Goal: Task Accomplishment & Management: Manage account settings

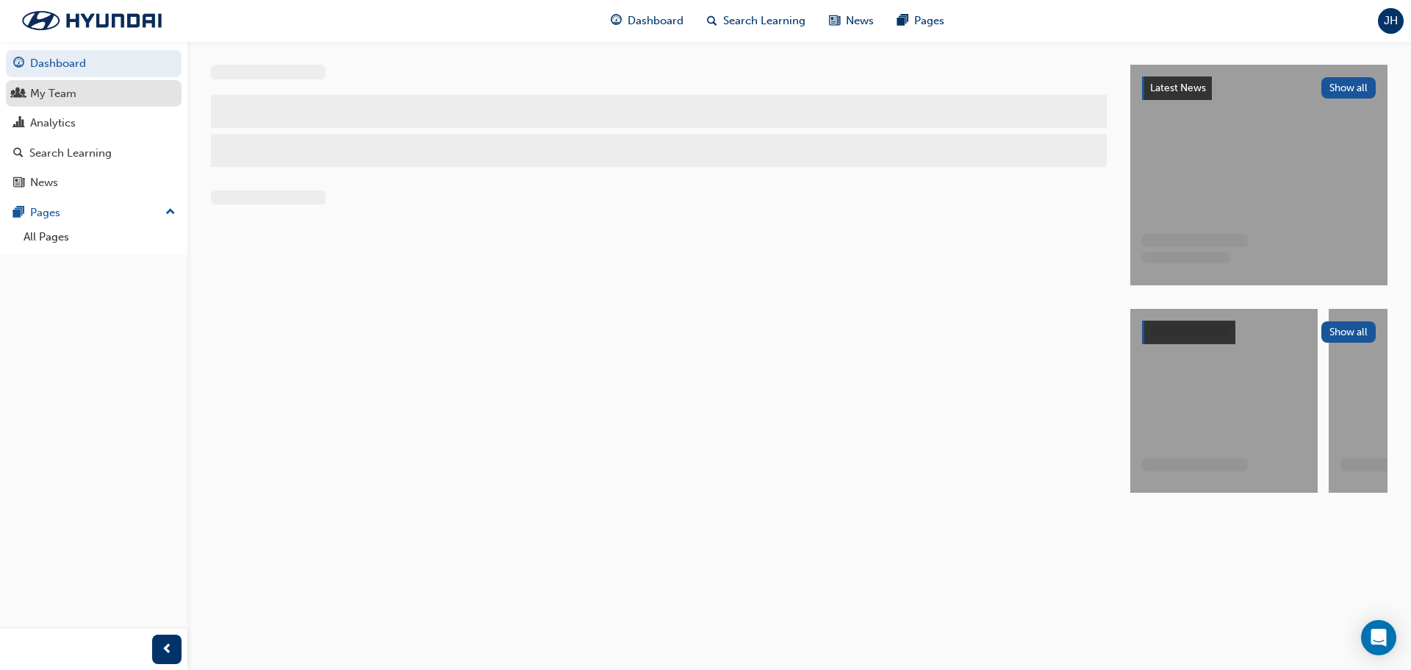
click at [60, 93] on div "My Team" at bounding box center [53, 93] width 46 height 17
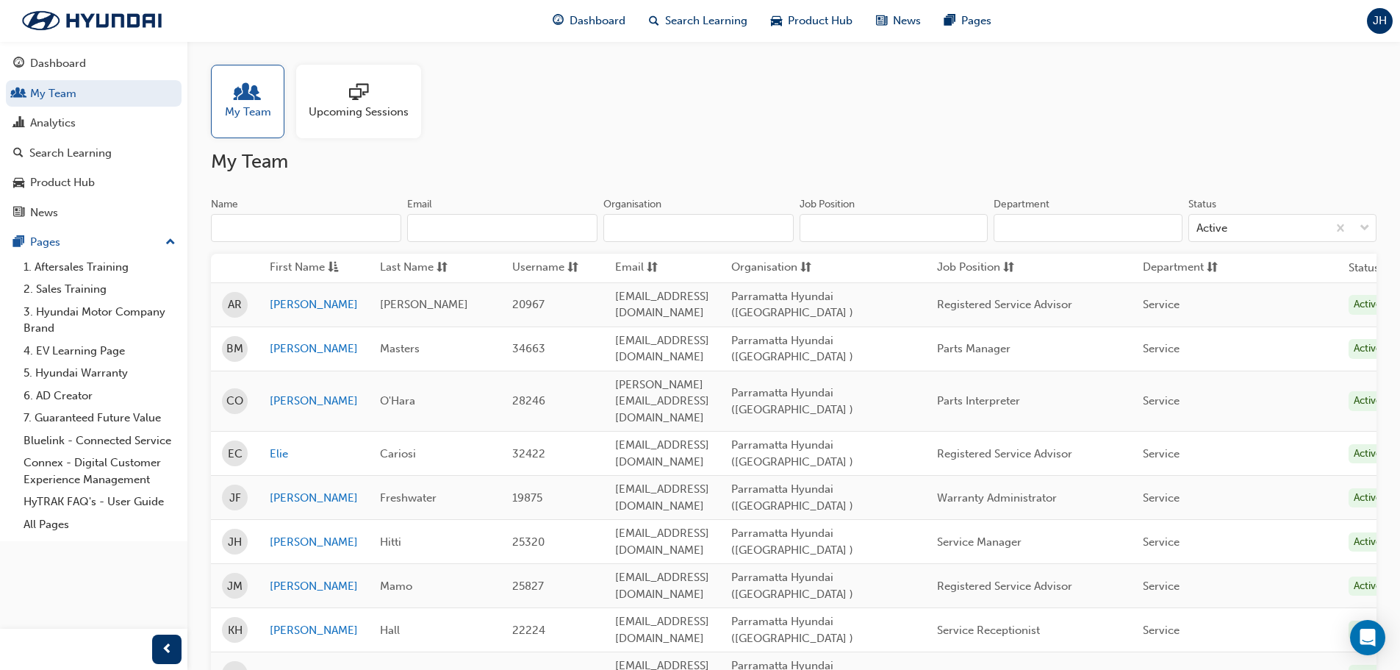
click at [368, 95] on div at bounding box center [359, 93] width 100 height 21
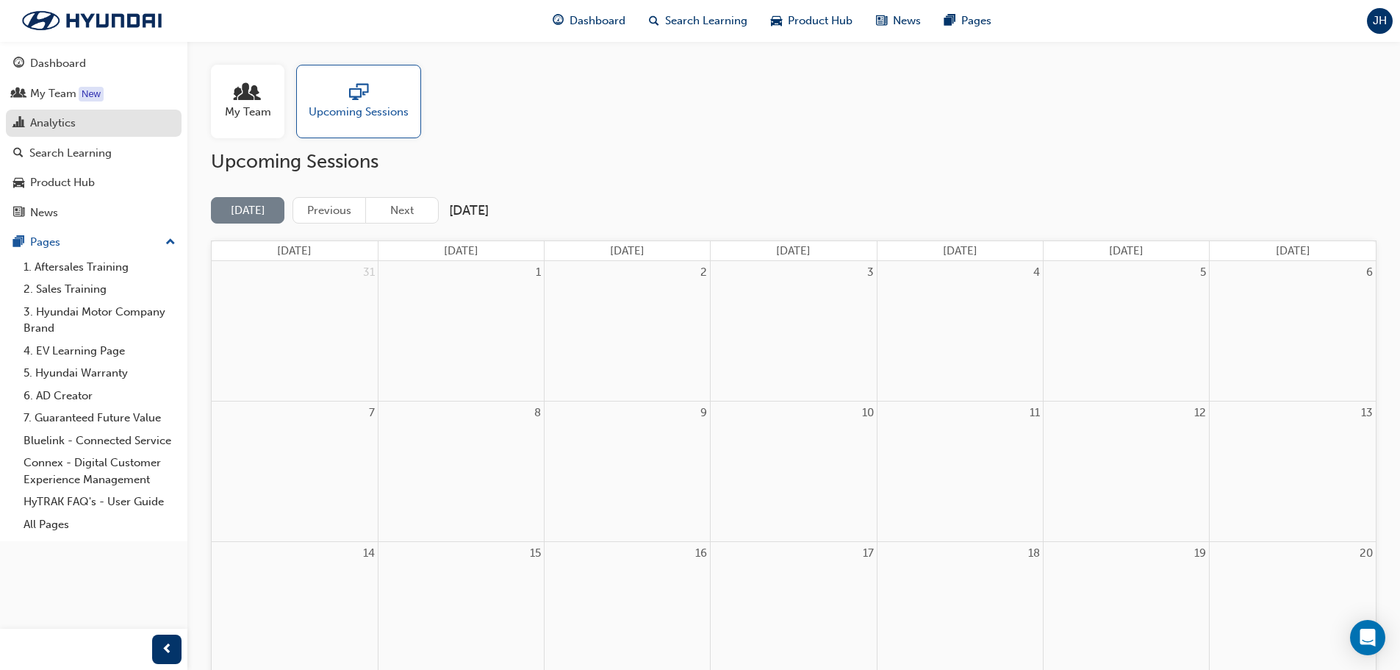
click at [79, 125] on div "Analytics" at bounding box center [93, 123] width 161 height 18
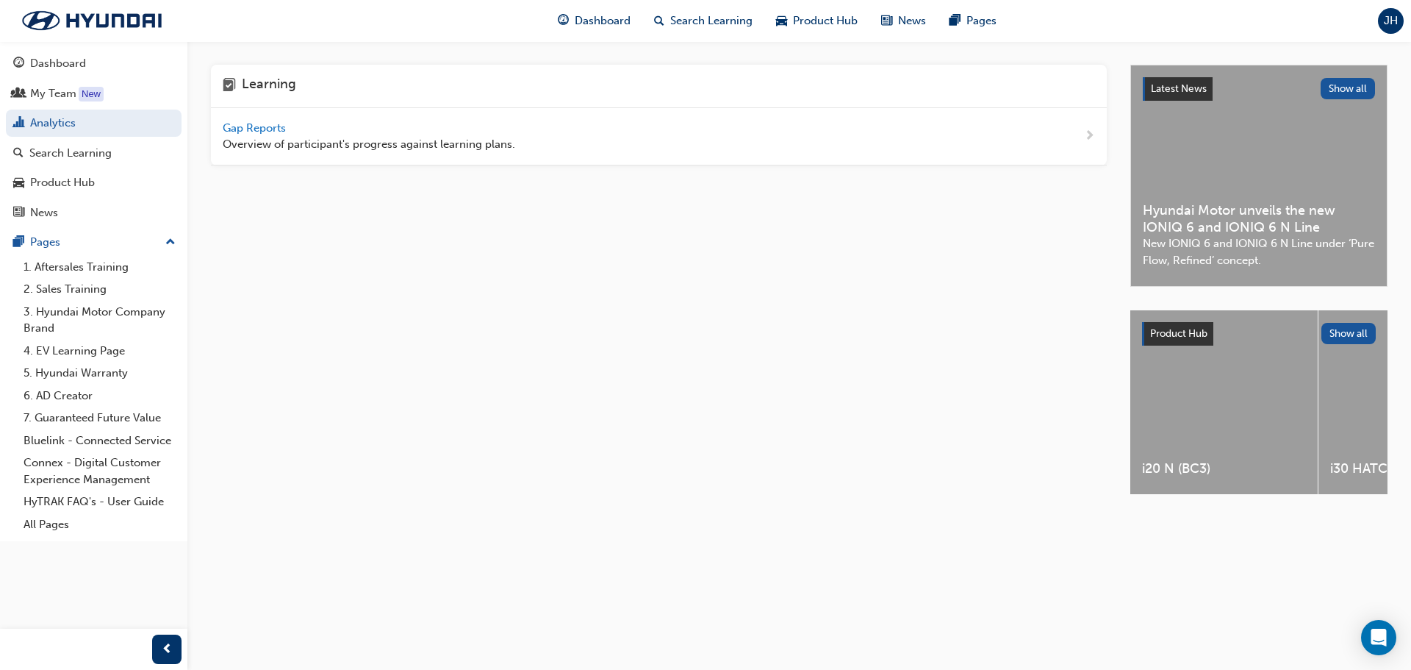
click at [233, 129] on span "Gap Reports" at bounding box center [256, 127] width 66 height 13
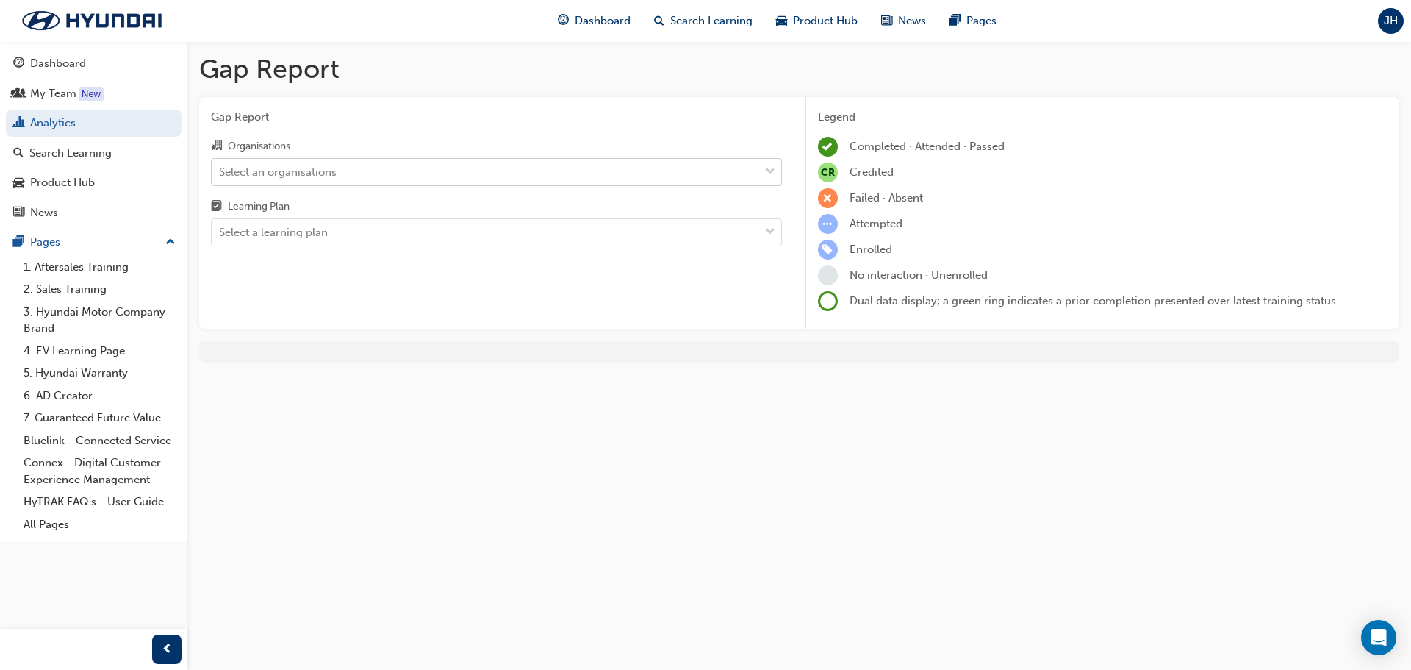
click at [484, 163] on div "Select an organisations" at bounding box center [486, 172] width 548 height 26
click at [221, 165] on input "Organisations Select an organisations" at bounding box center [219, 171] width 1 height 12
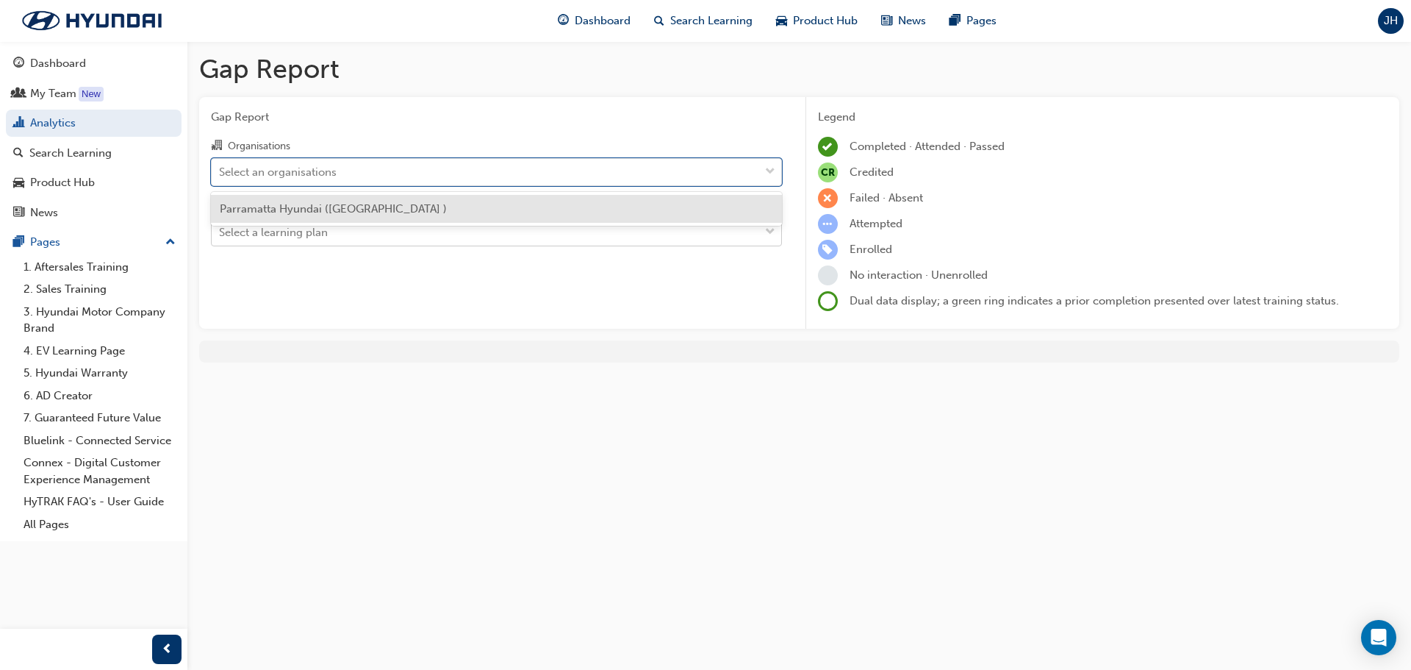
click at [401, 228] on div "Select a learning plan" at bounding box center [486, 233] width 548 height 26
click at [221, 228] on input "Learning Plan Select a learning plan" at bounding box center [219, 232] width 1 height 12
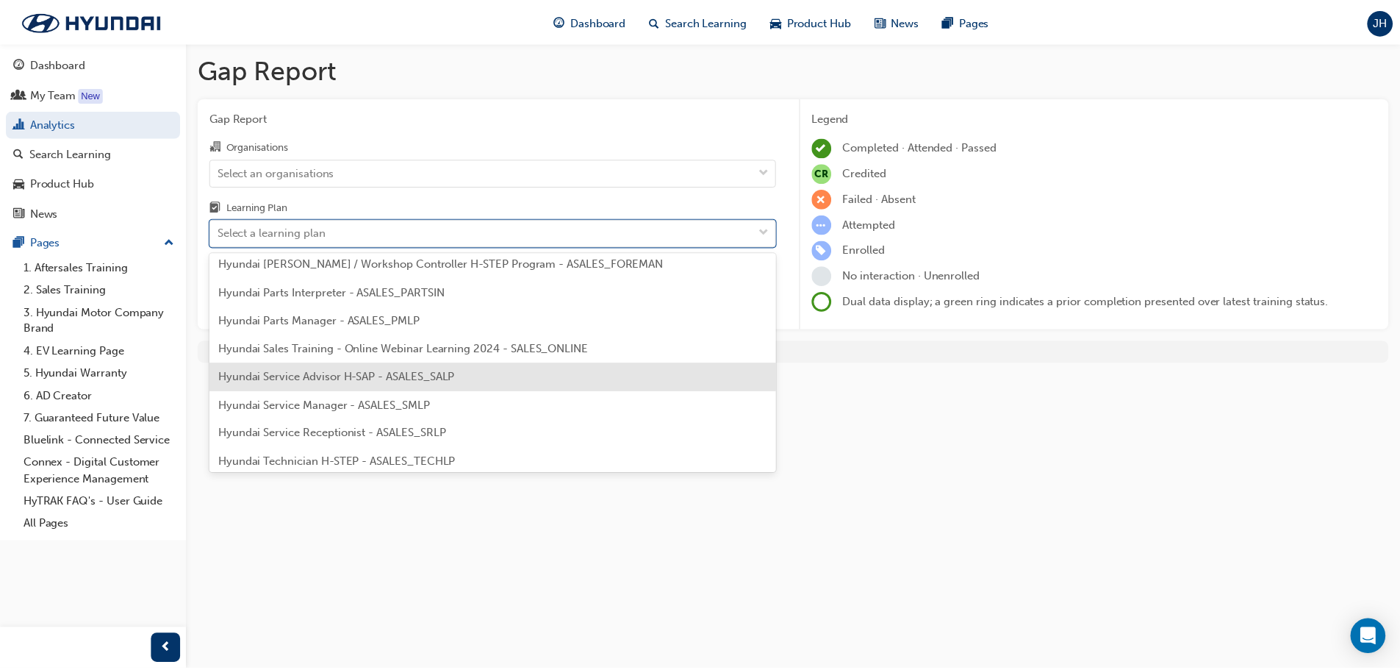
scroll to position [368, 0]
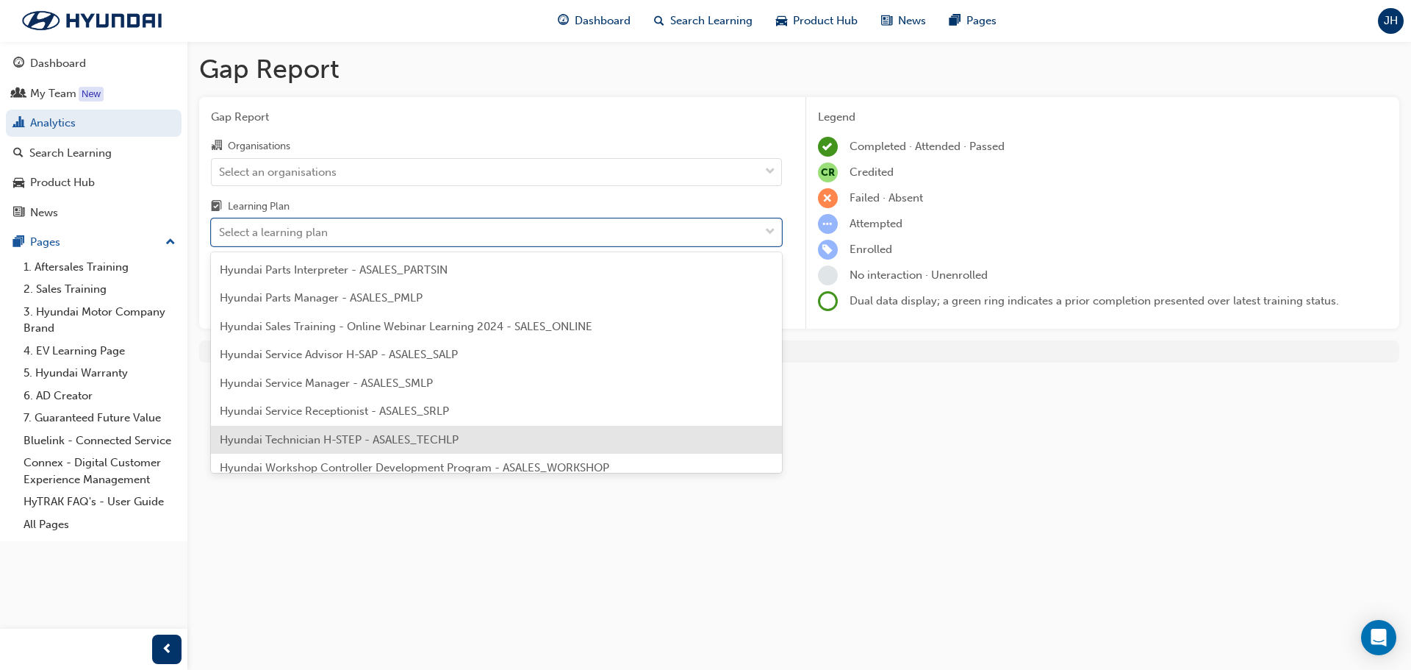
click at [409, 426] on div "Hyundai Technician H-STEP - ASALES_TECHLP" at bounding box center [496, 440] width 571 height 29
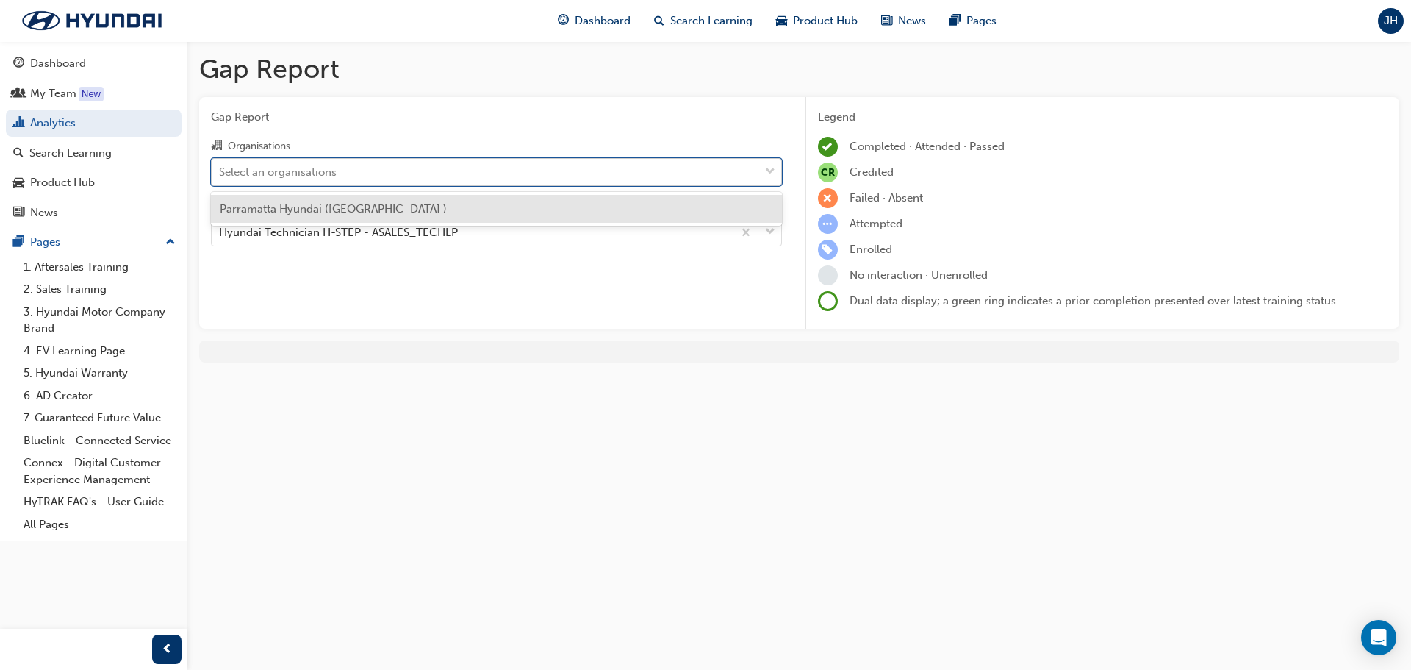
click at [556, 174] on div "Select an organisations" at bounding box center [486, 172] width 548 height 26
click at [221, 174] on input "Organisations option Parramatta Hyundai ([GEOGRAPHIC_DATA] ) focused, 1 of 1. 1…" at bounding box center [219, 171] width 1 height 12
click at [540, 215] on div "Parramatta Hyundai ([GEOGRAPHIC_DATA] )" at bounding box center [496, 209] width 571 height 29
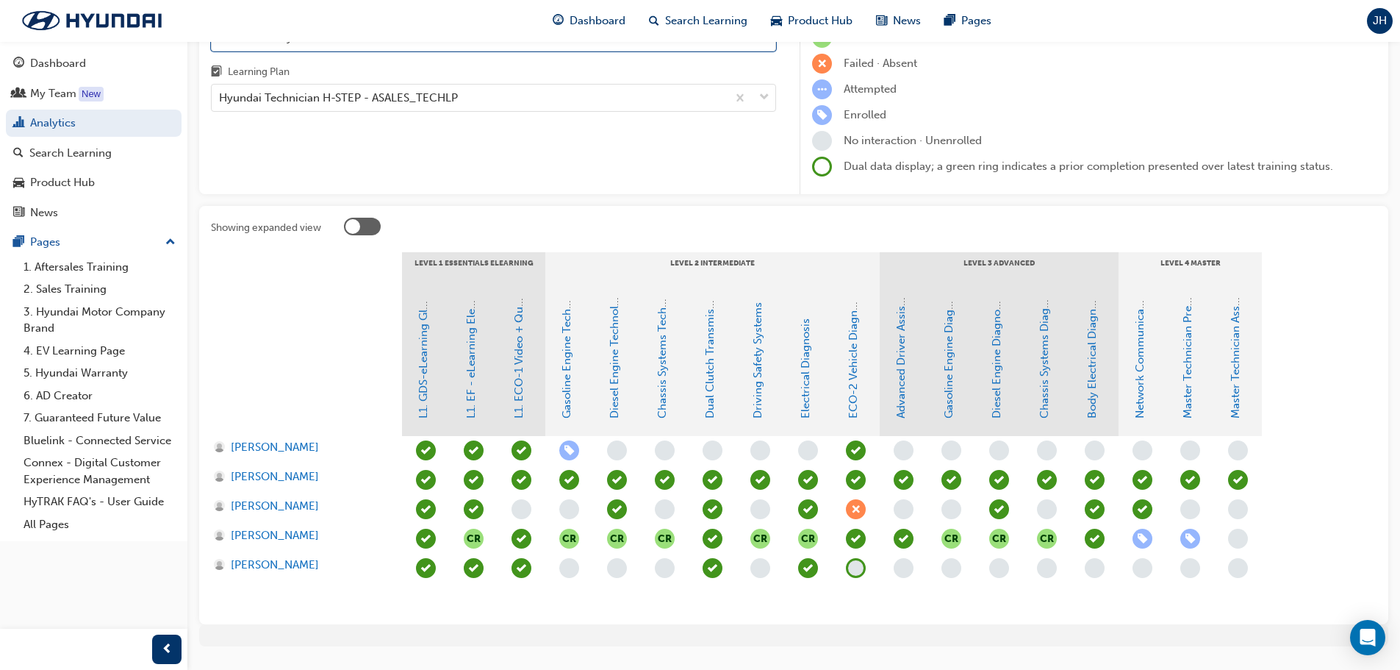
scroll to position [171, 0]
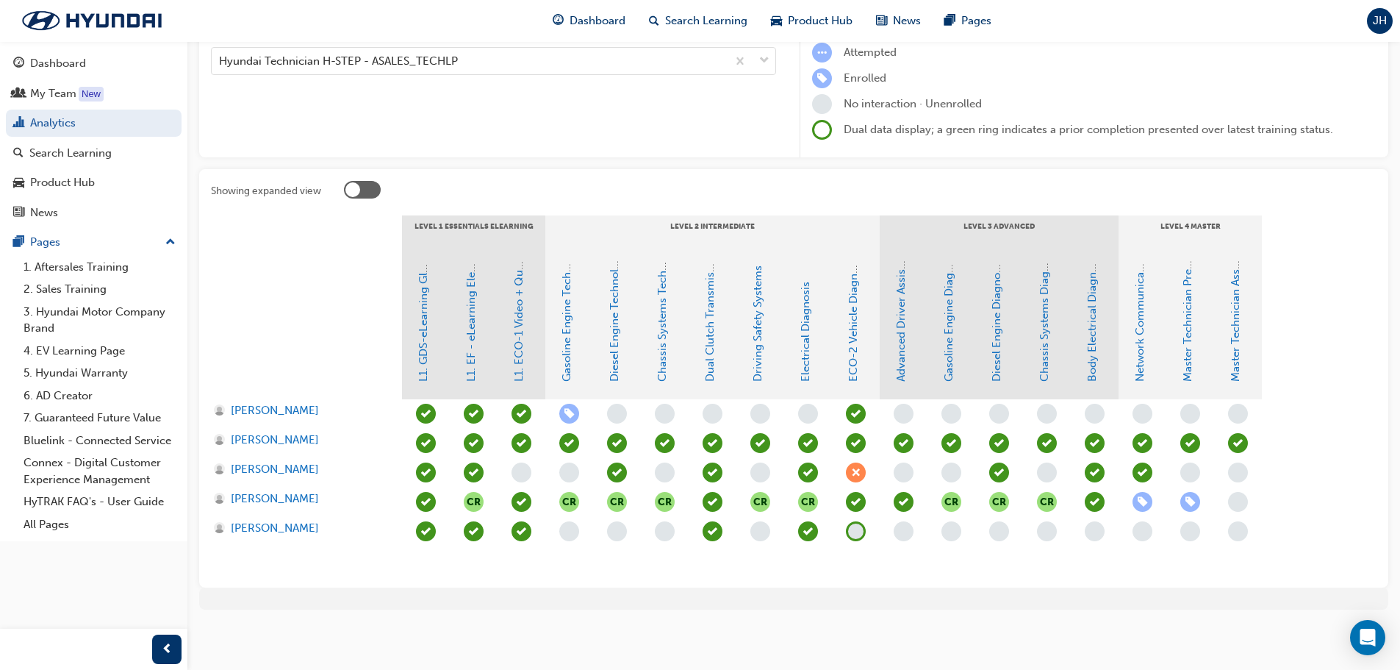
click at [565, 412] on span "learningRecordVerb_ENROLL-icon" at bounding box center [569, 414] width 20 height 20
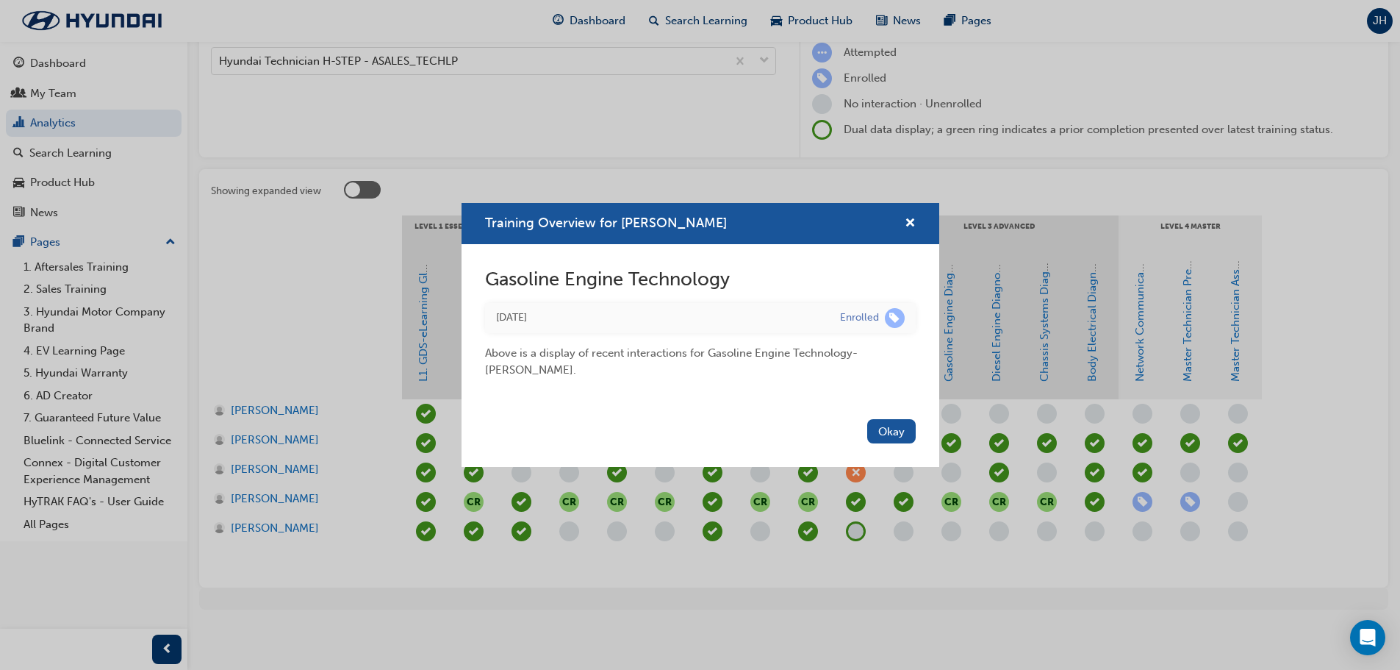
click at [893, 318] on span "learningRecordVerb_ENROLL-icon" at bounding box center [895, 318] width 20 height 20
click at [890, 432] on button "Okay" at bounding box center [891, 431] width 49 height 24
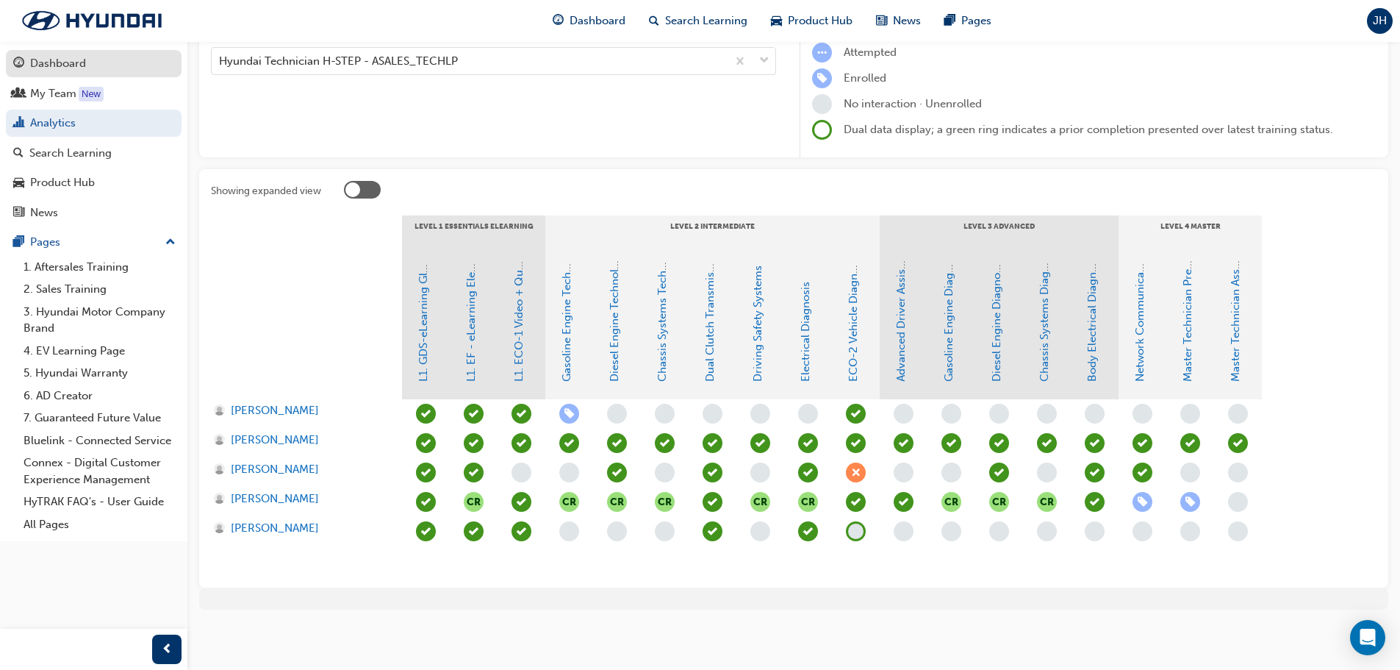
click at [73, 64] on div "Dashboard" at bounding box center [58, 63] width 56 height 17
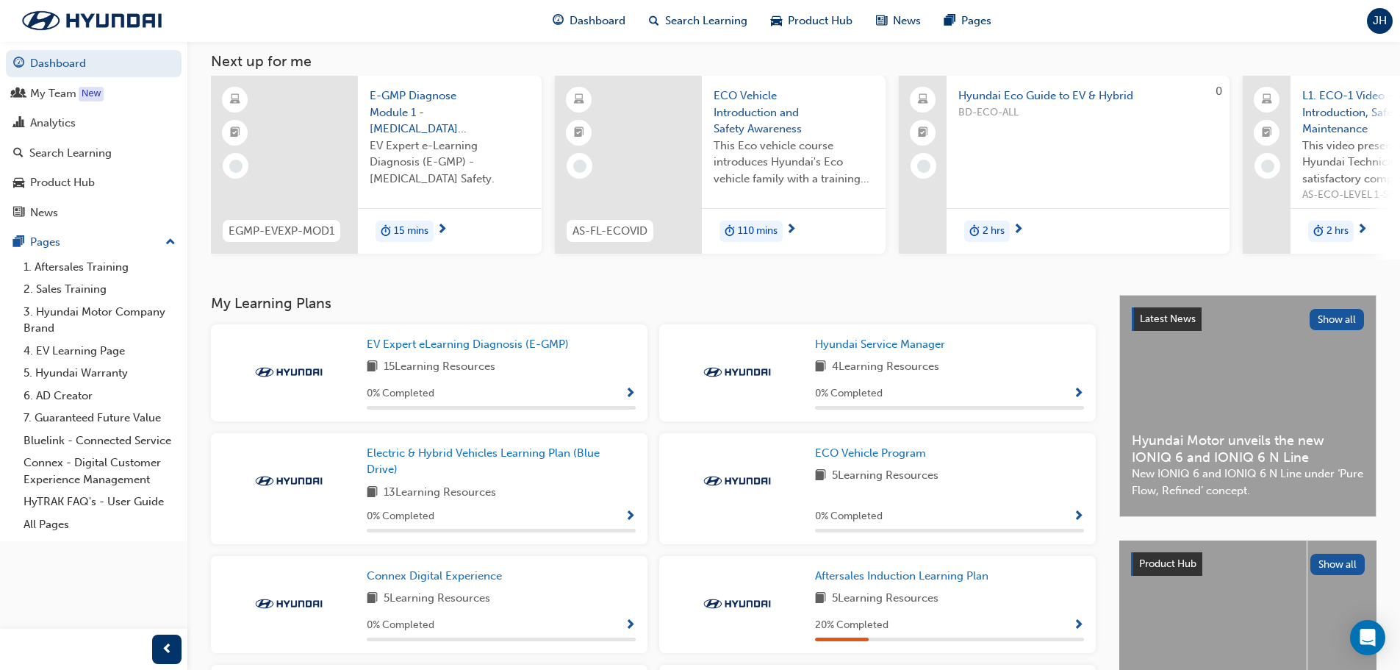
scroll to position [249, 0]
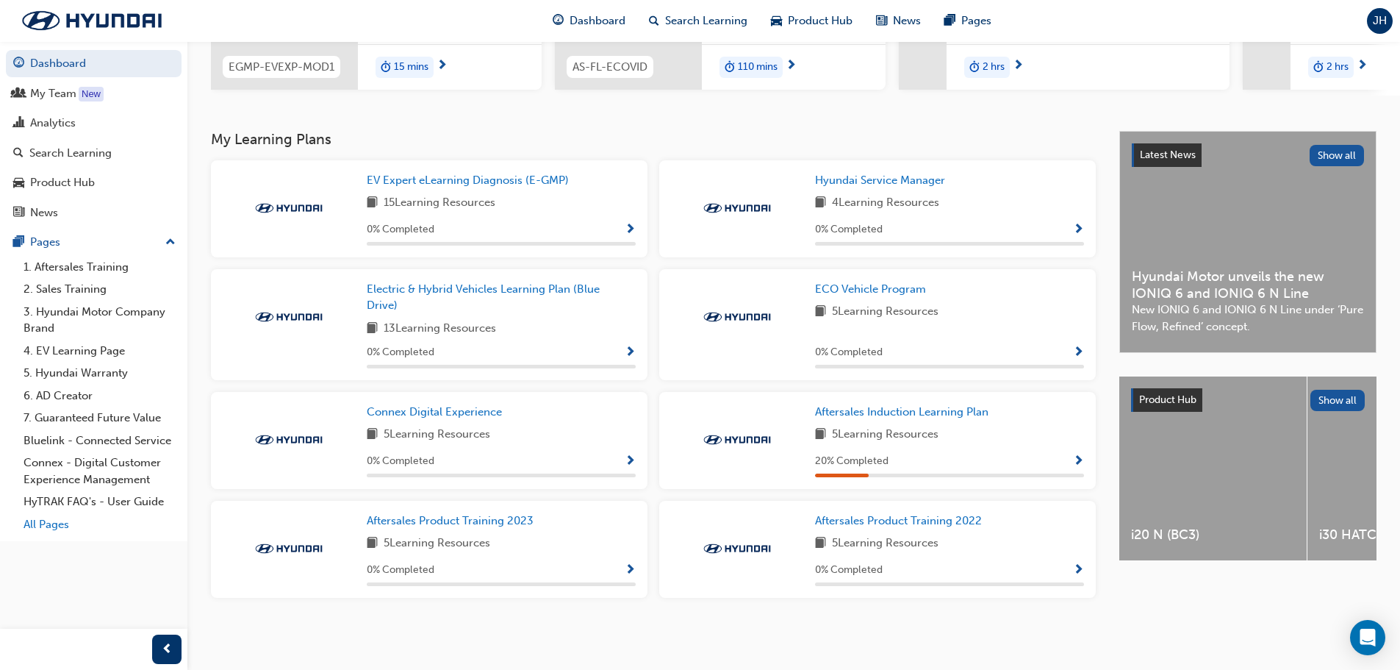
click at [51, 527] on link "All Pages" at bounding box center [100, 524] width 164 height 23
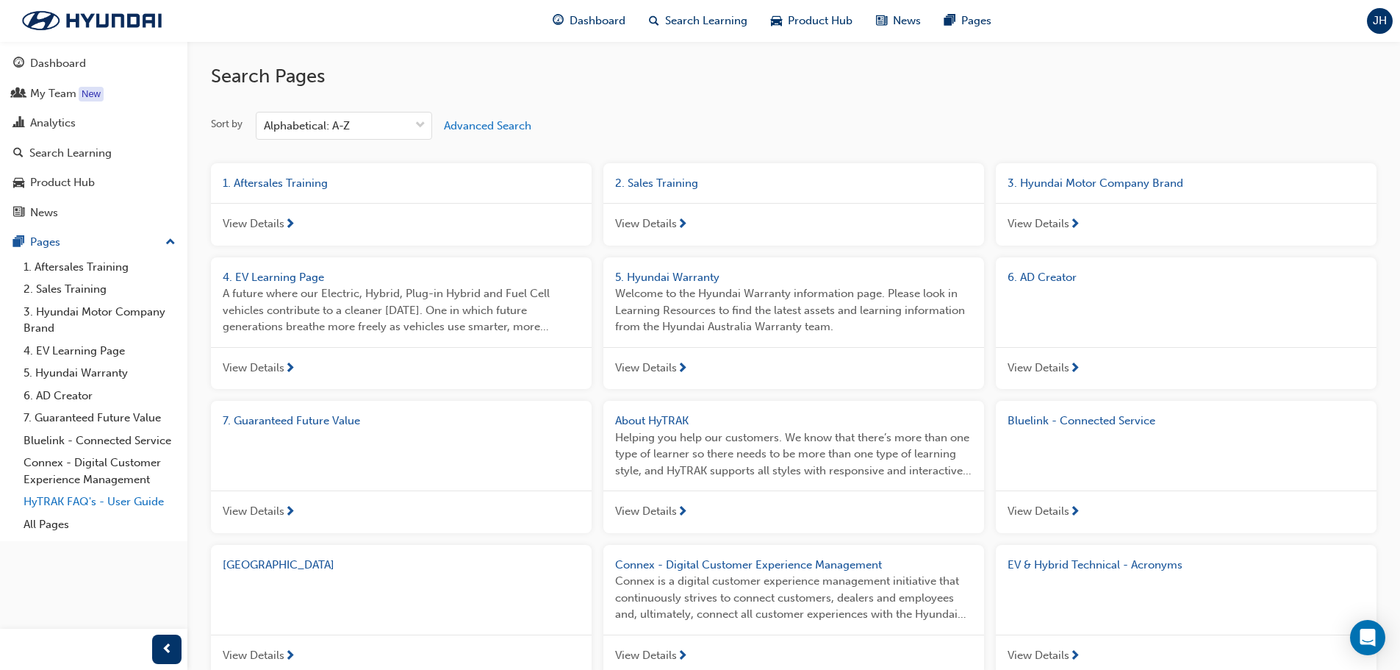
click at [49, 509] on link "HyTRAK FAQ's - User Guide" at bounding box center [100, 501] width 164 height 23
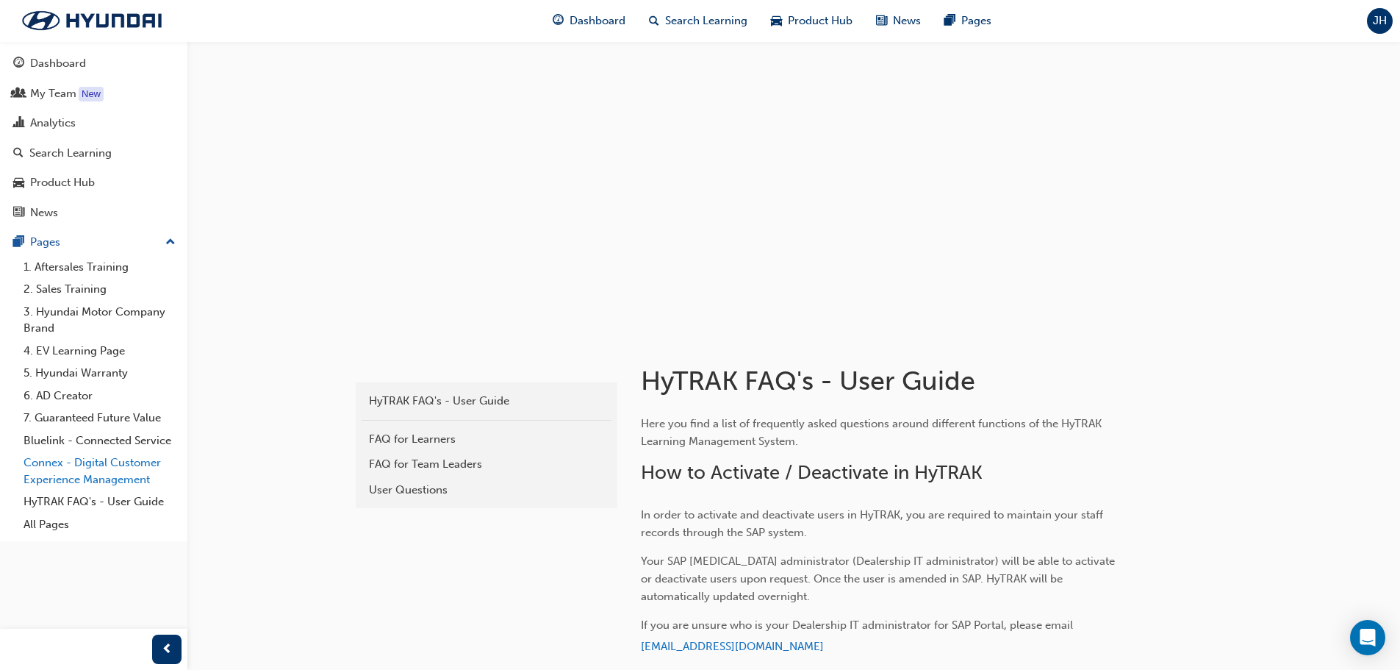
click at [54, 481] on link "Connex - Digital Customer Experience Management" at bounding box center [100, 470] width 164 height 39
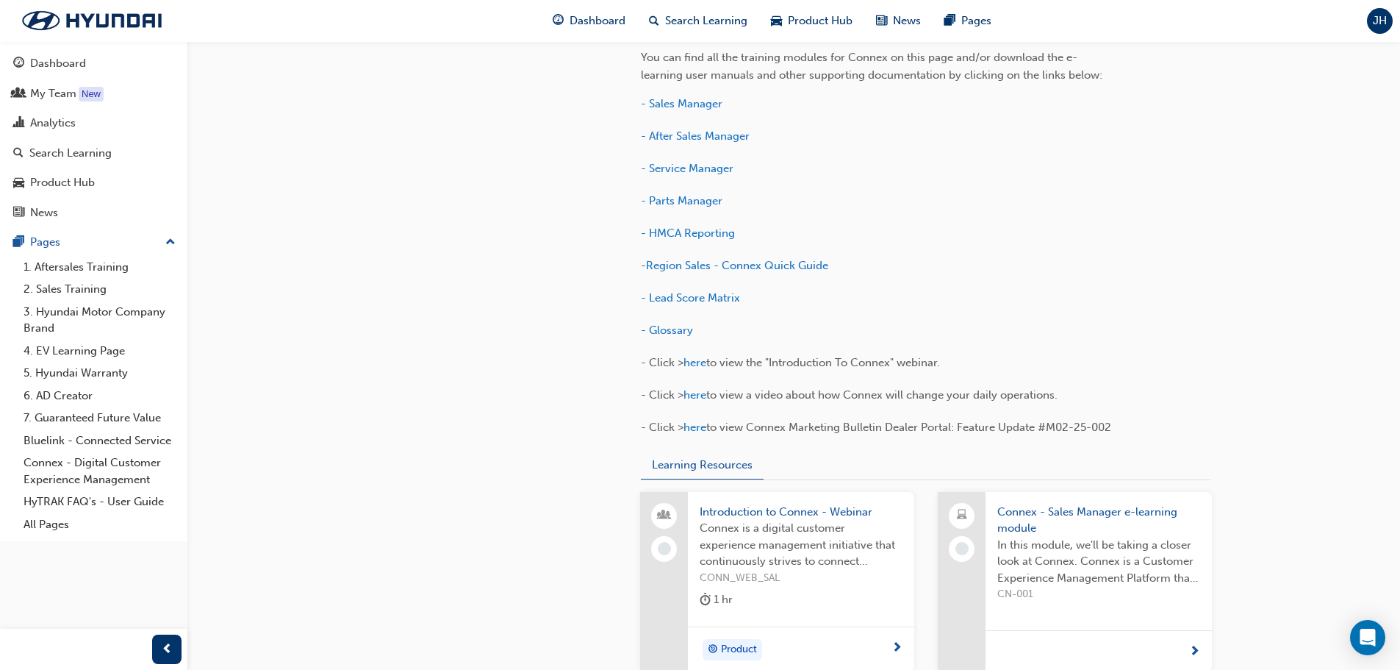
scroll to position [956, 0]
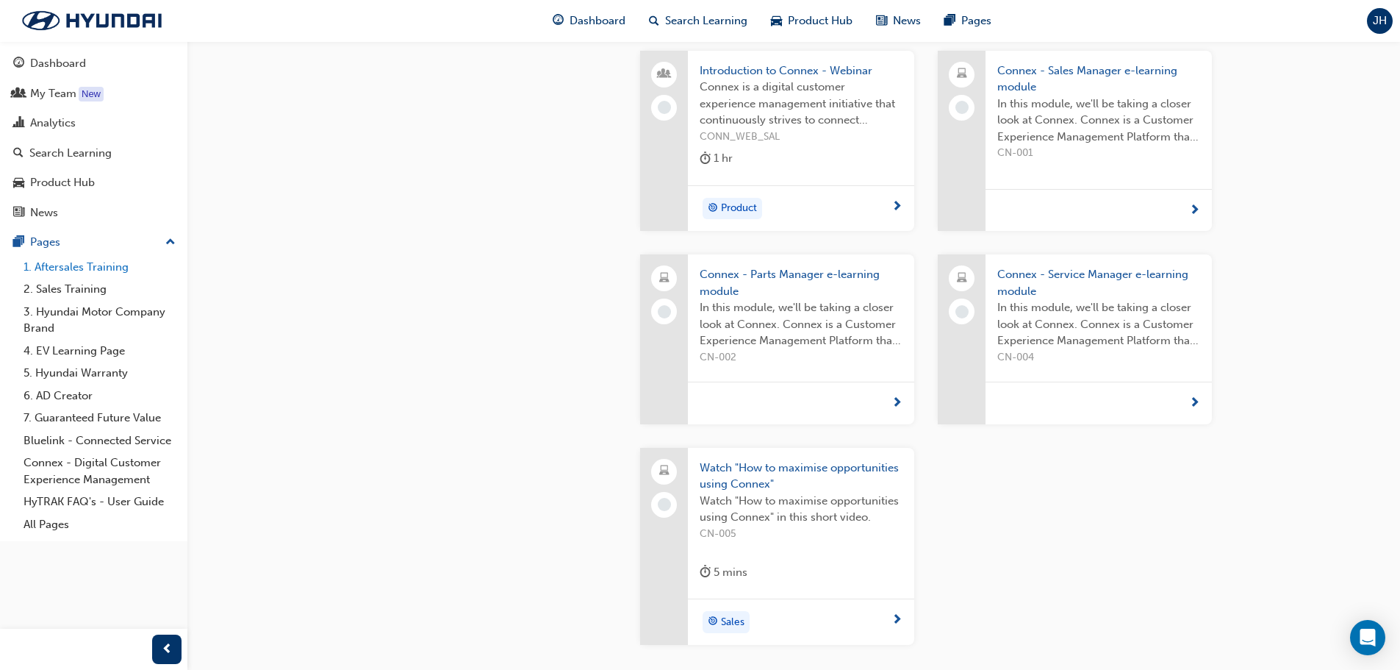
click at [74, 268] on link "1. Aftersales Training" at bounding box center [100, 267] width 164 height 23
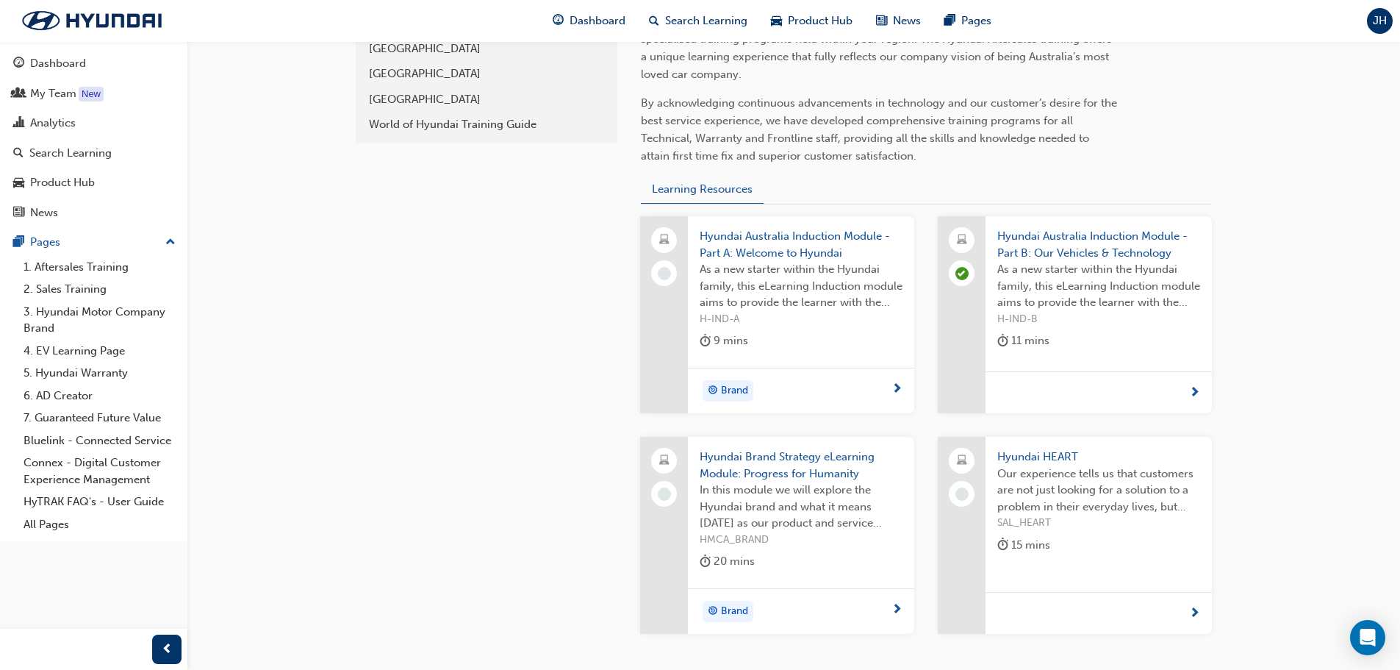
scroll to position [559, 0]
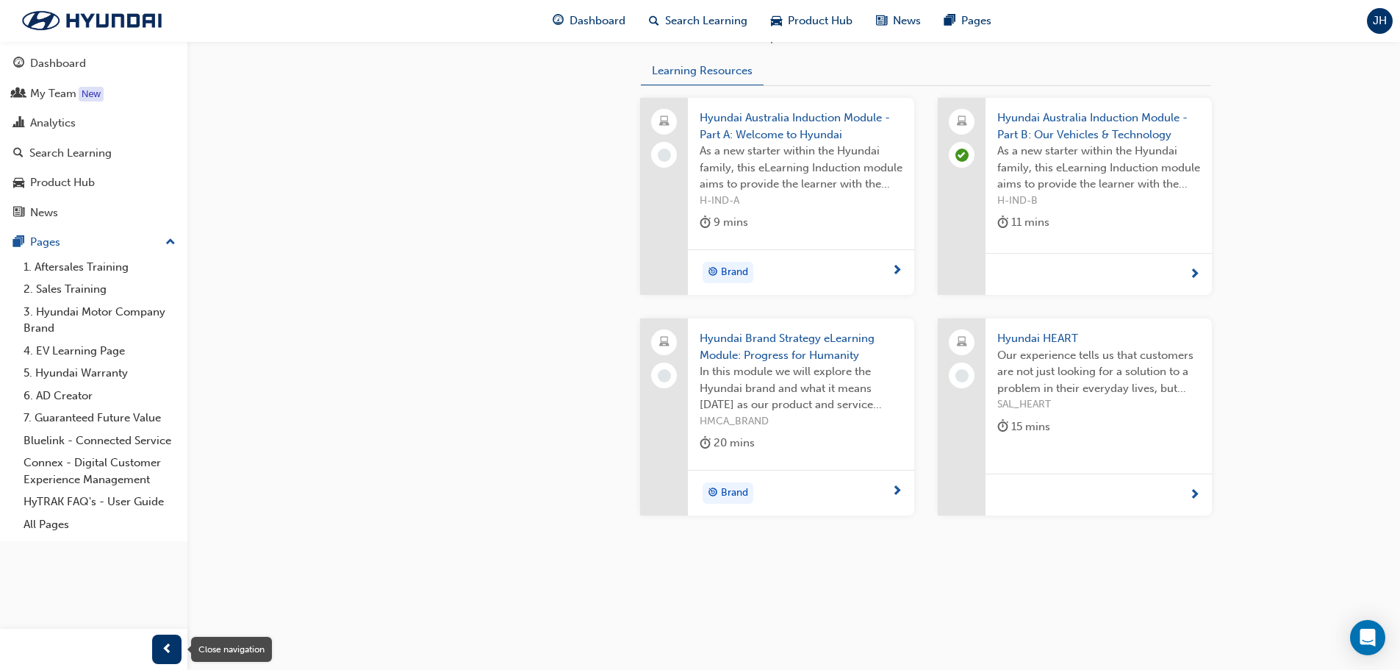
click at [162, 652] on span "prev-icon" at bounding box center [167, 649] width 11 height 18
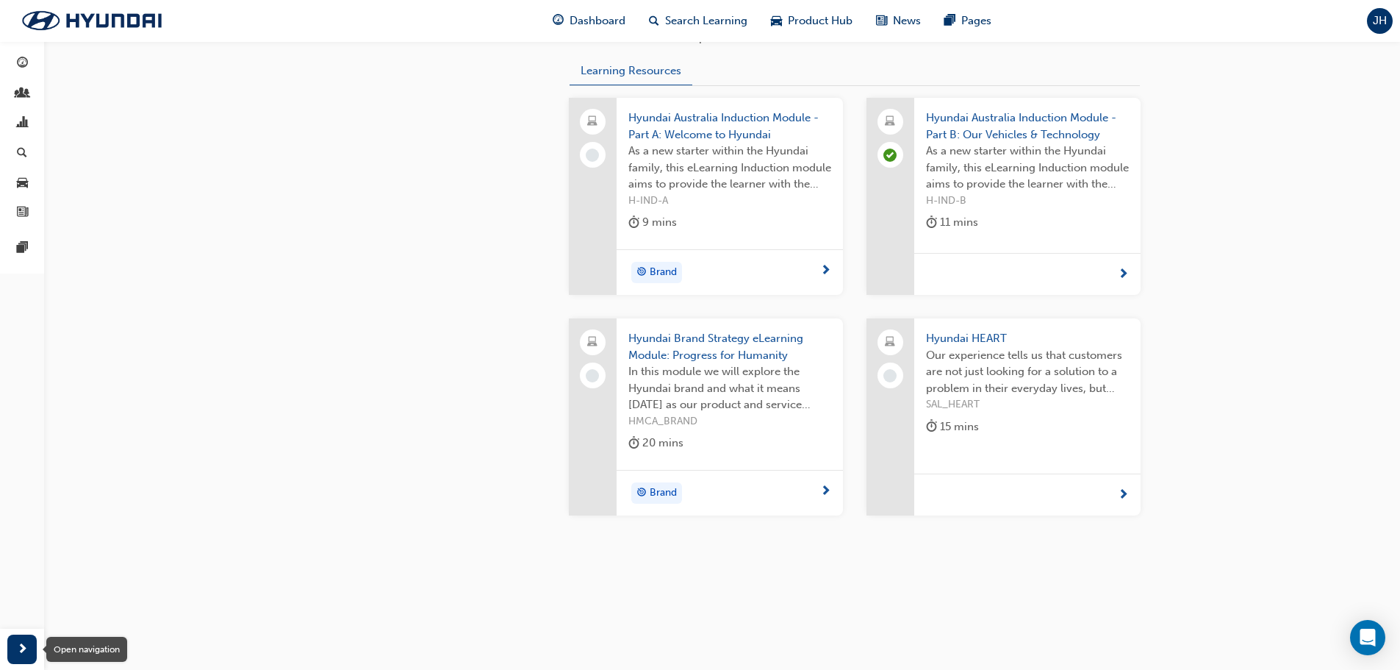
click at [17, 652] on span "next-icon" at bounding box center [22, 649] width 11 height 18
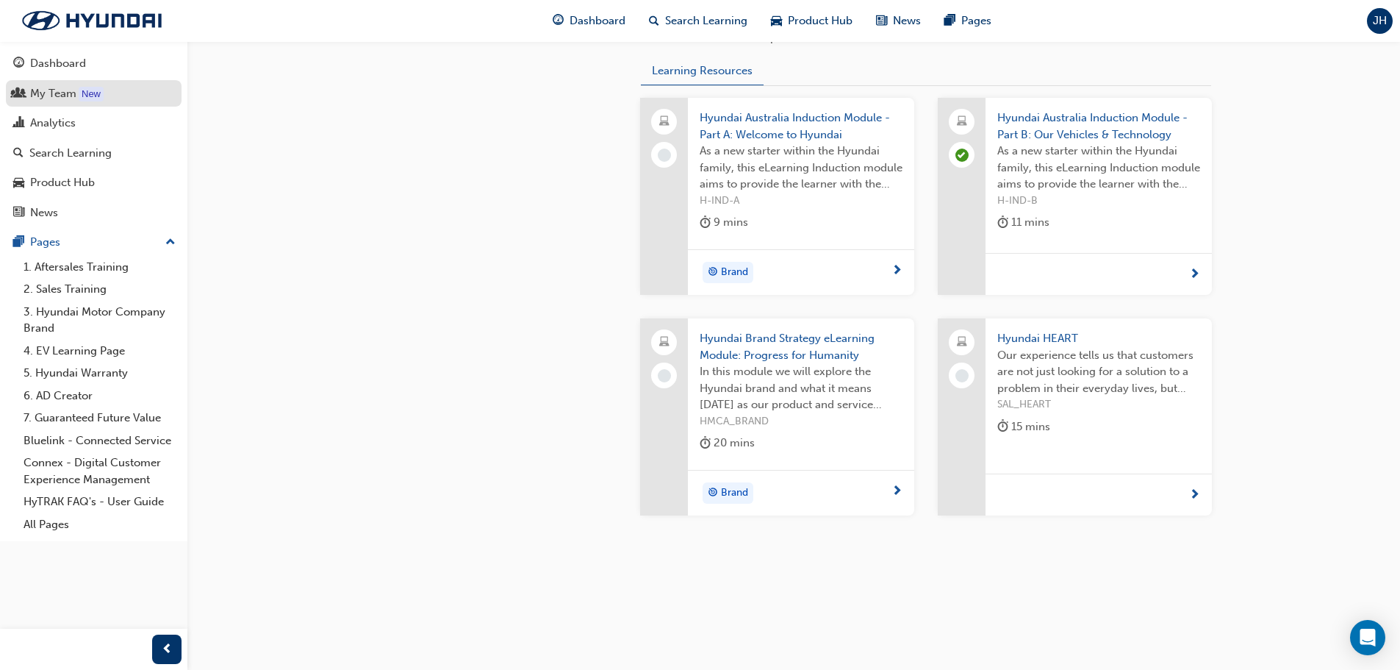
click at [67, 94] on div "My Team" at bounding box center [53, 93] width 46 height 17
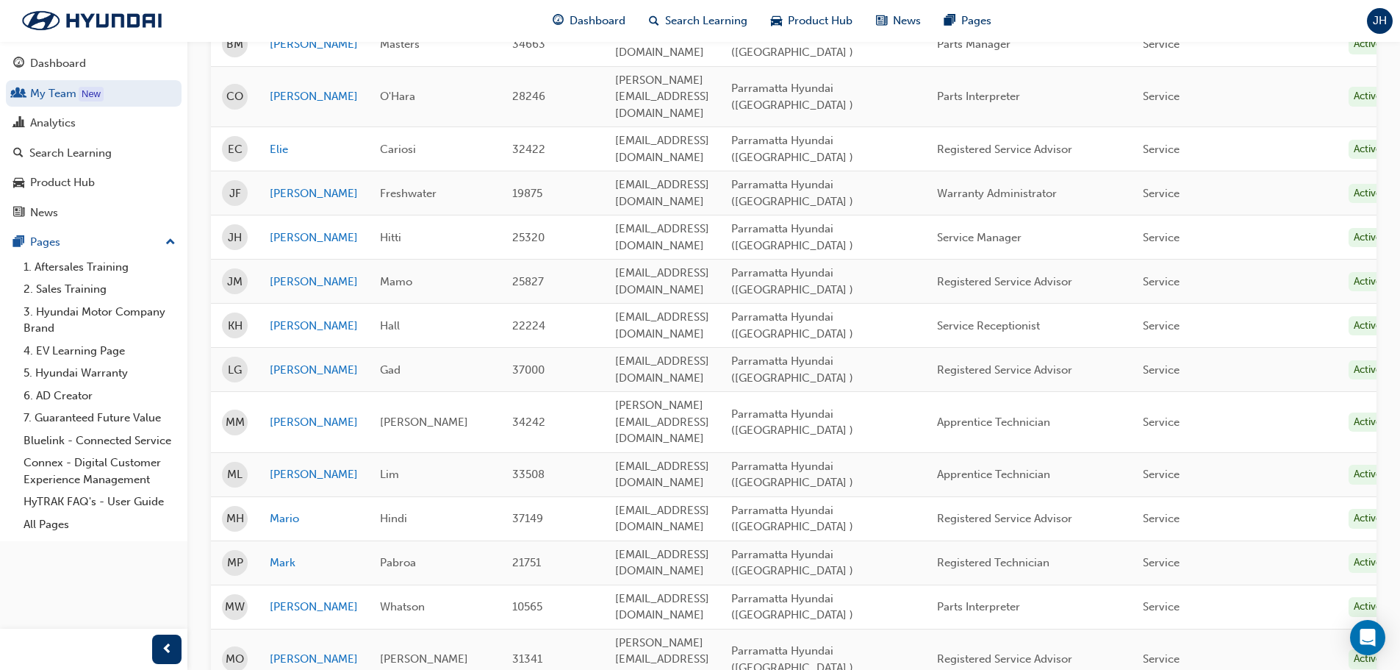
scroll to position [305, 0]
click at [228, 650] on span "MO" at bounding box center [235, 658] width 18 height 17
click at [284, 650] on link "[PERSON_NAME]" at bounding box center [314, 658] width 88 height 17
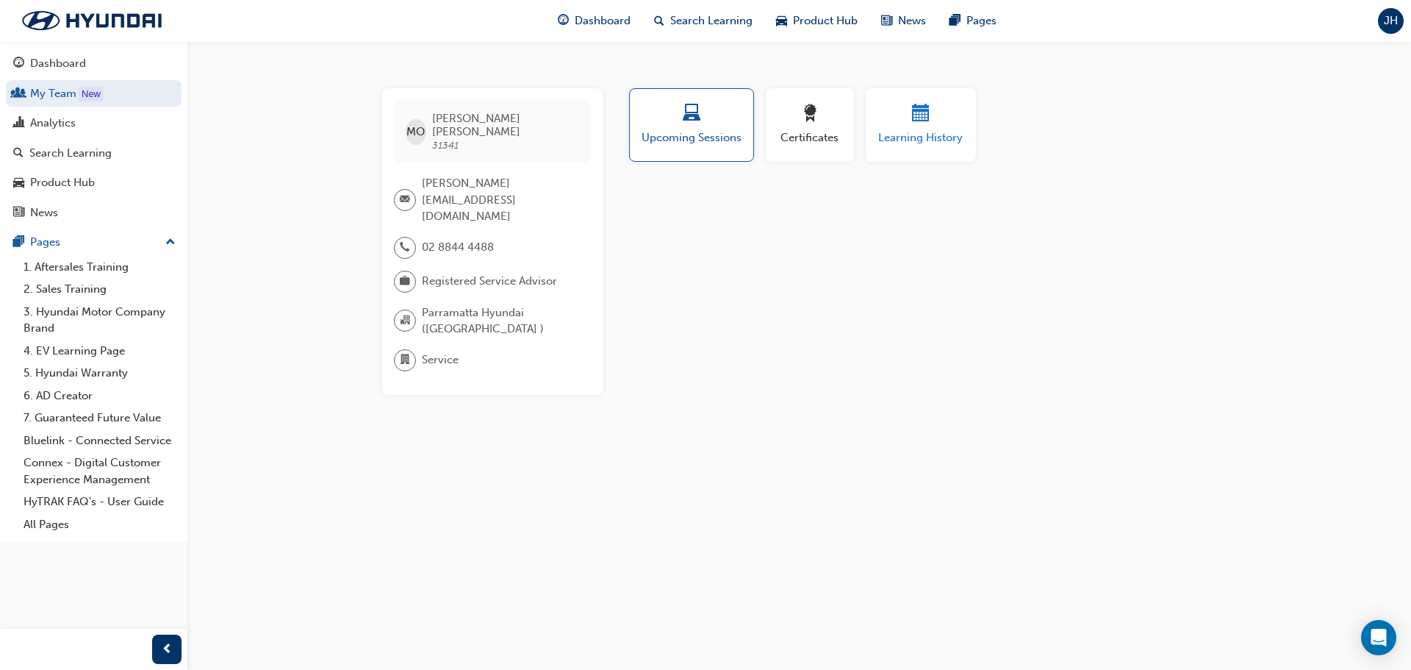
click at [937, 118] on div "button" at bounding box center [921, 115] width 88 height 23
click at [799, 196] on link "The all-new KONA Regional Launch Event" at bounding box center [732, 199] width 191 height 12
click at [70, 93] on link "My Team New" at bounding box center [94, 93] width 176 height 27
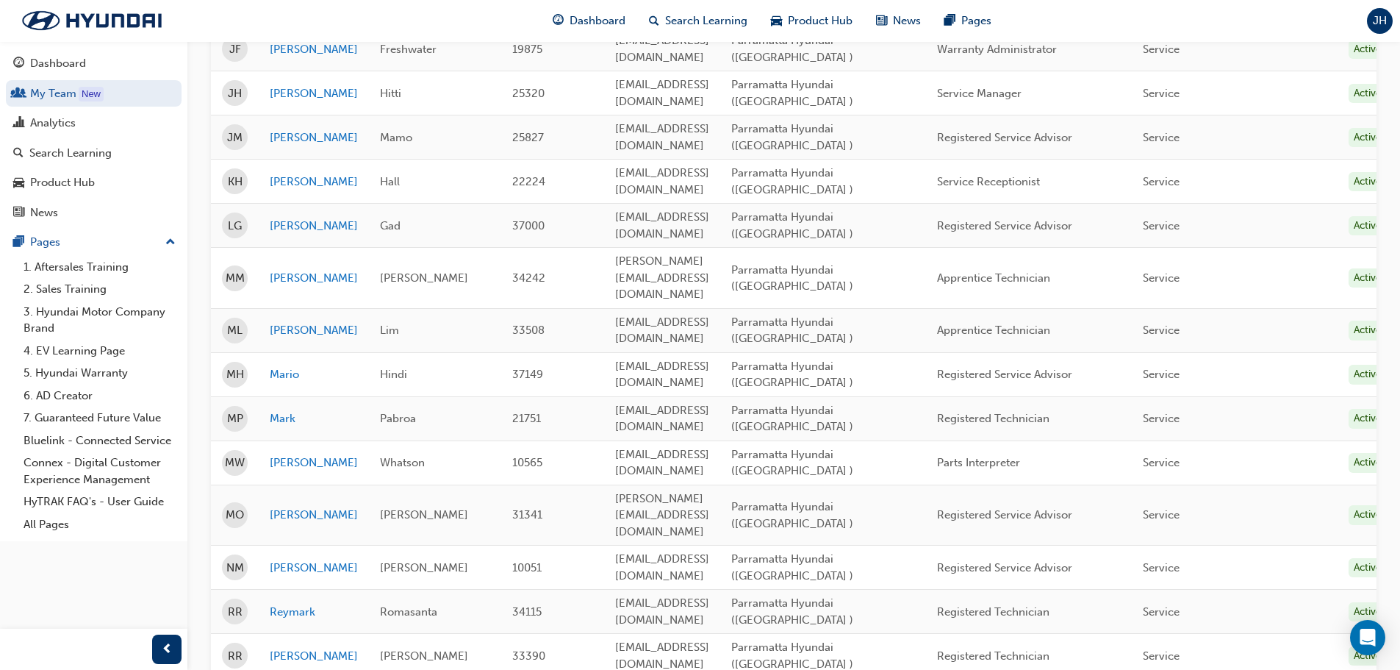
scroll to position [452, 0]
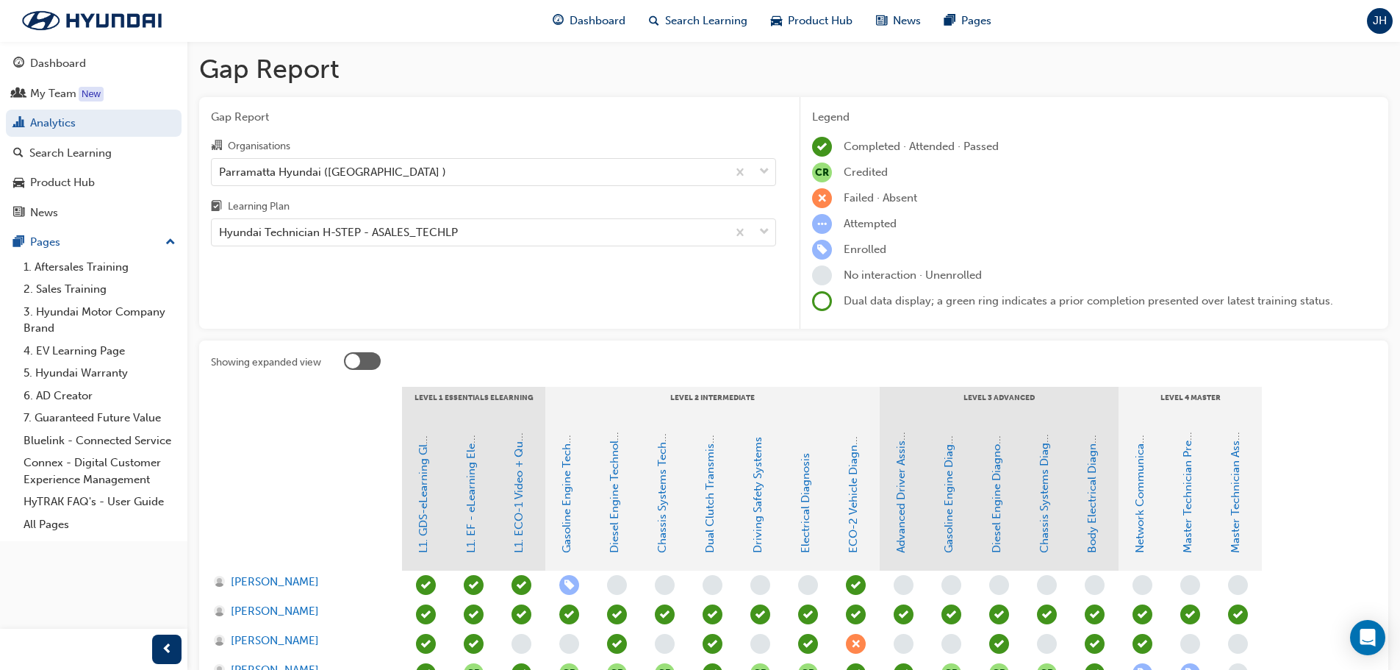
scroll to position [171, 0]
